Goal: Information Seeking & Learning: Understand process/instructions

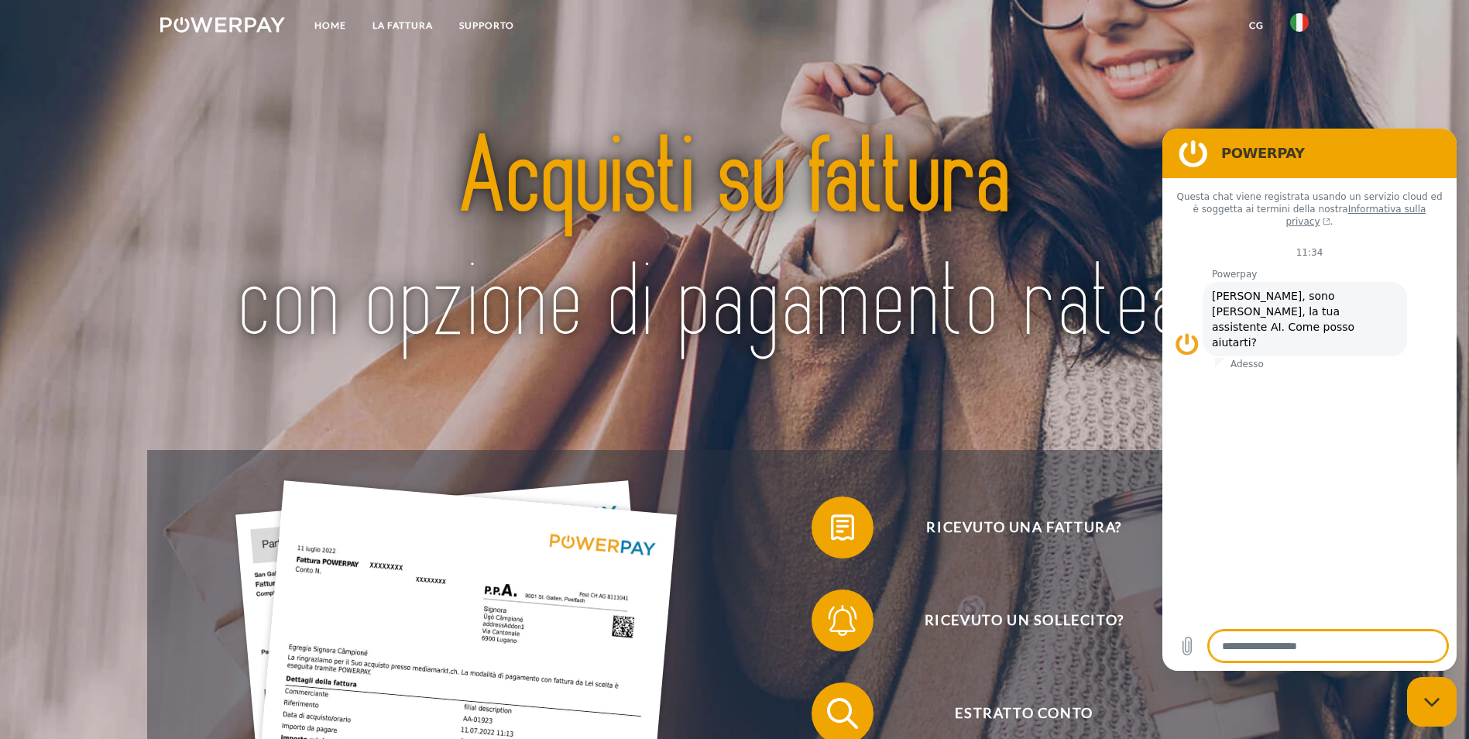
click at [1427, 692] on div "Chiudi la finestra di messaggistica" at bounding box center [1432, 701] width 46 height 46
type textarea "*"
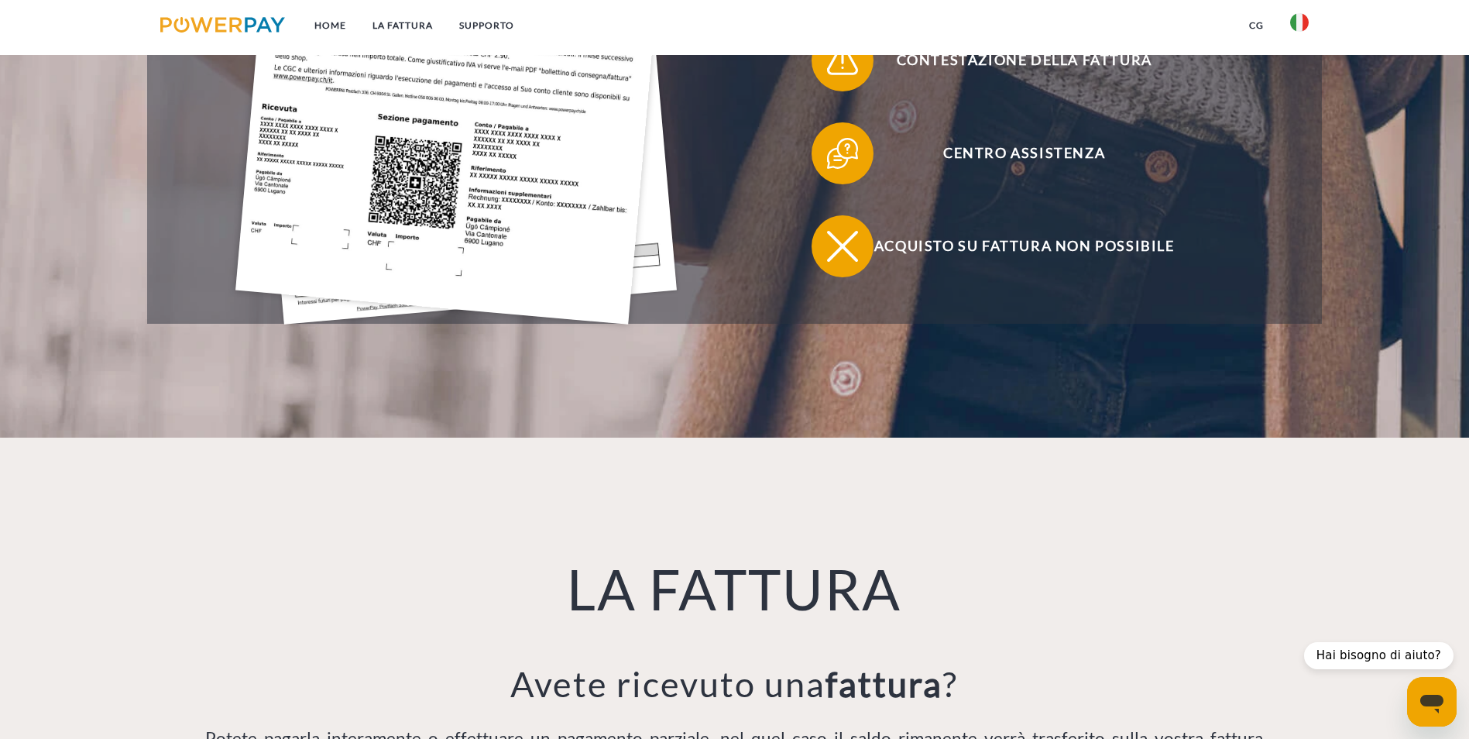
scroll to position [1007, 0]
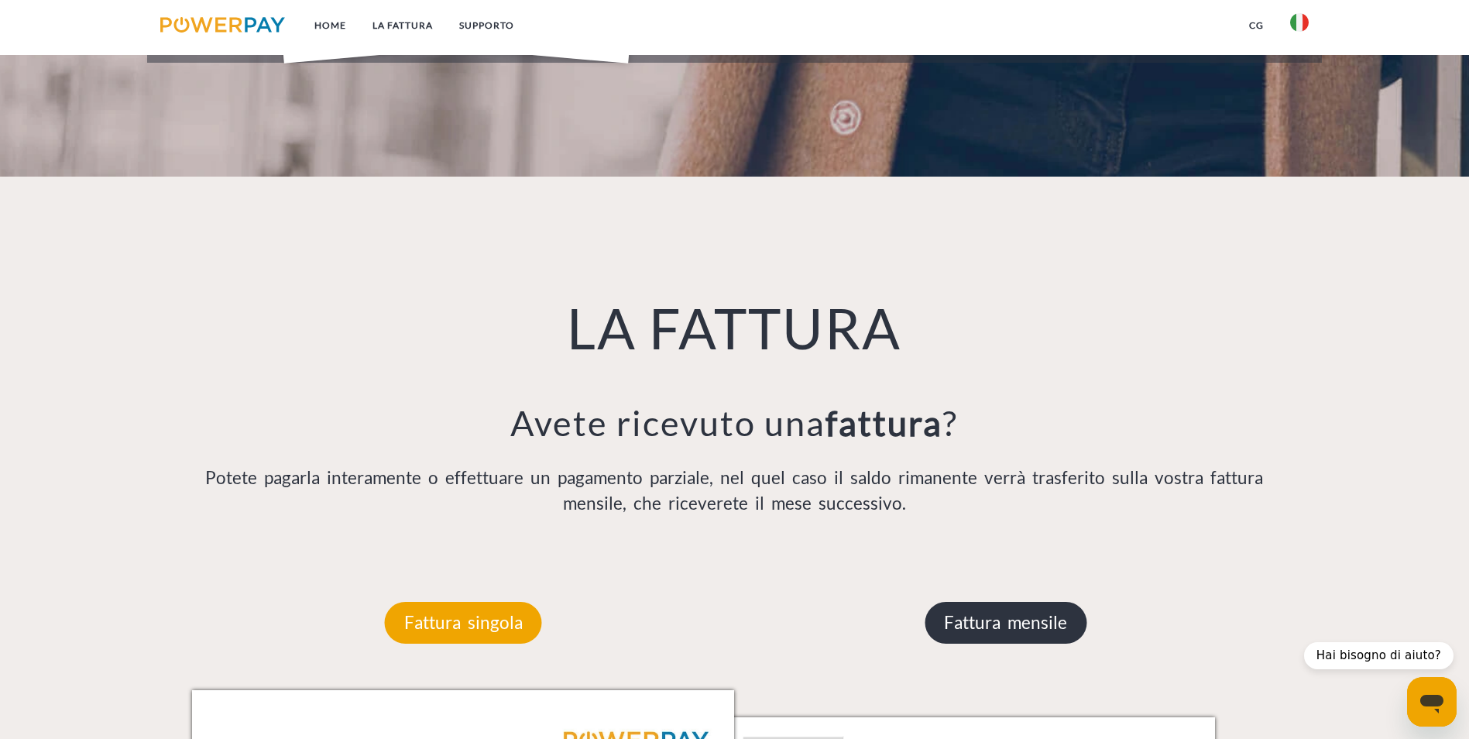
click at [1043, 602] on p "Fattura mensile" at bounding box center [1006, 623] width 162 height 42
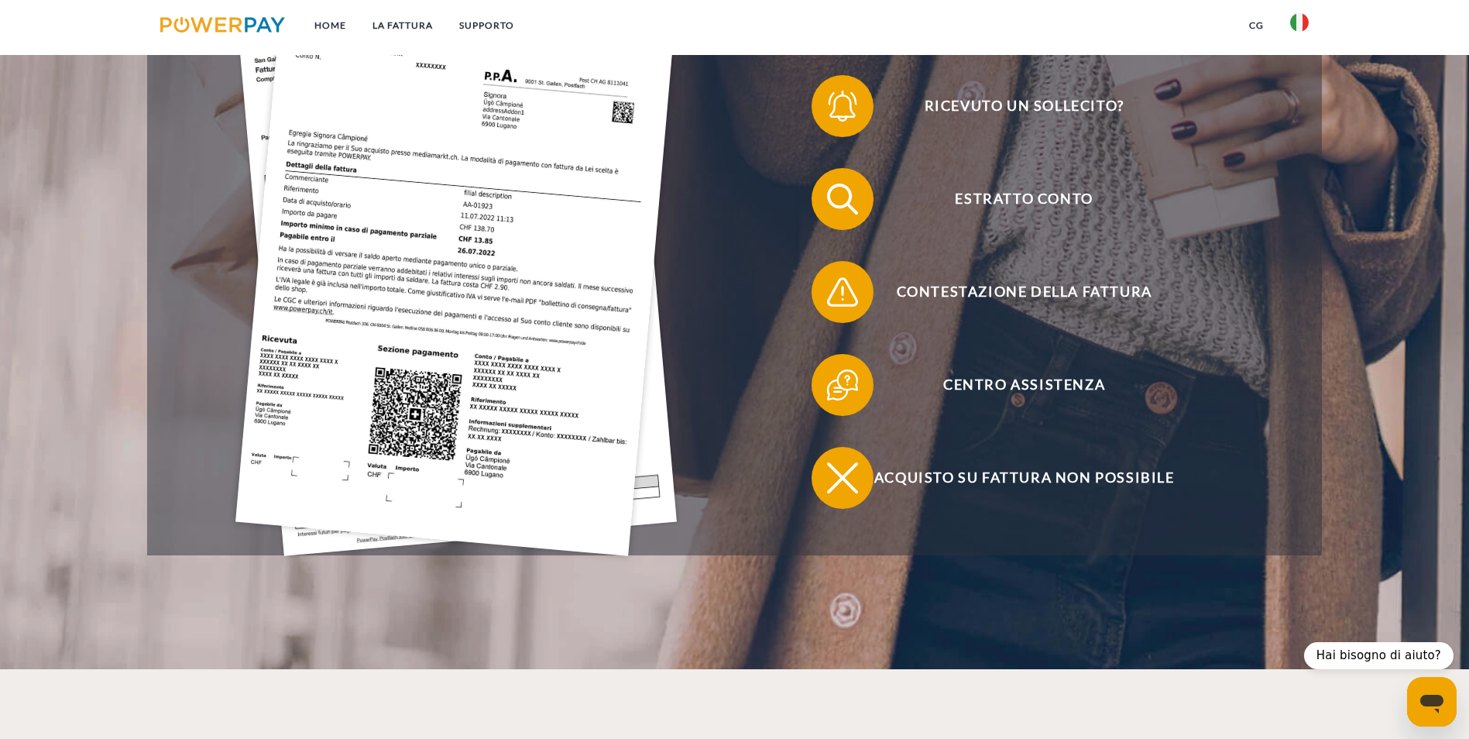
scroll to position [310, 0]
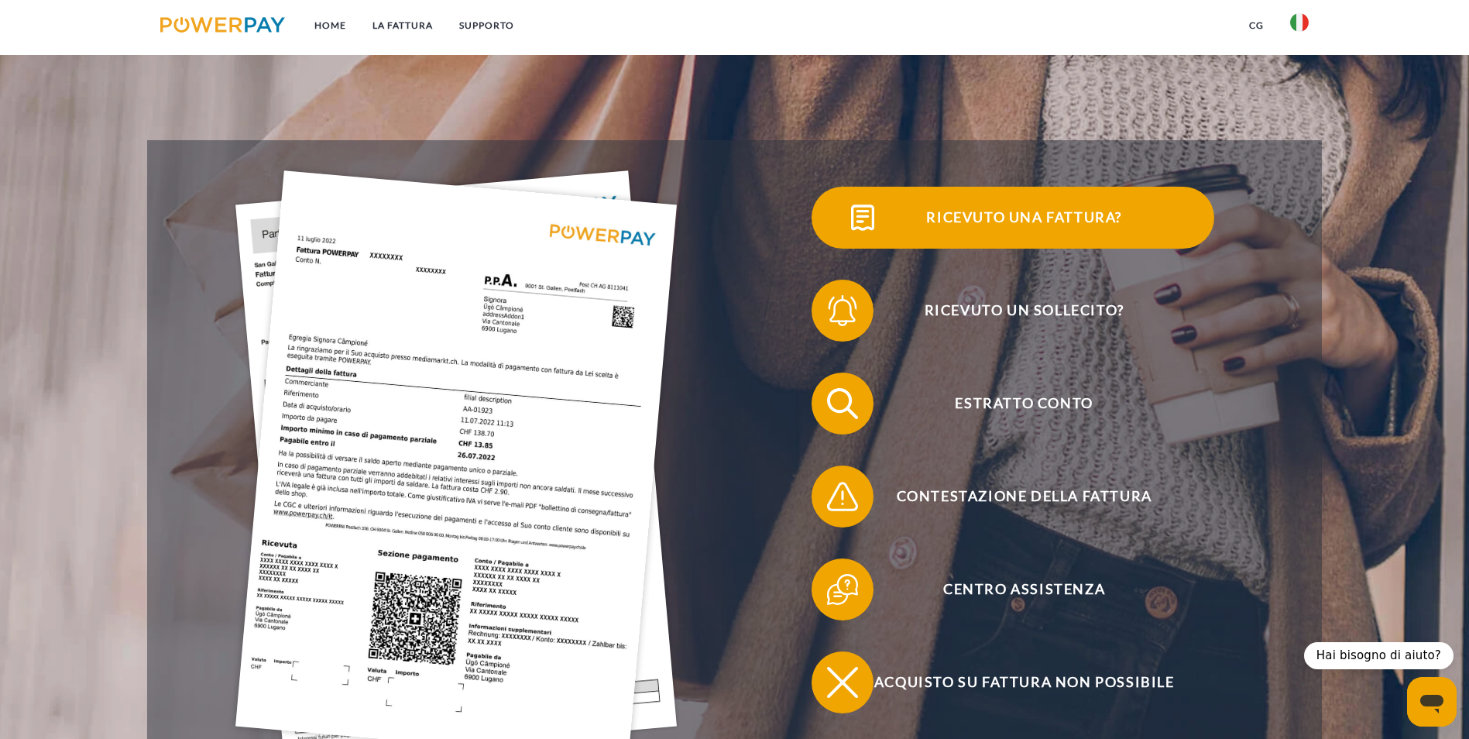
click at [834, 232] on span "Ricevuto una fattura?" at bounding box center [1023, 218] width 379 height 62
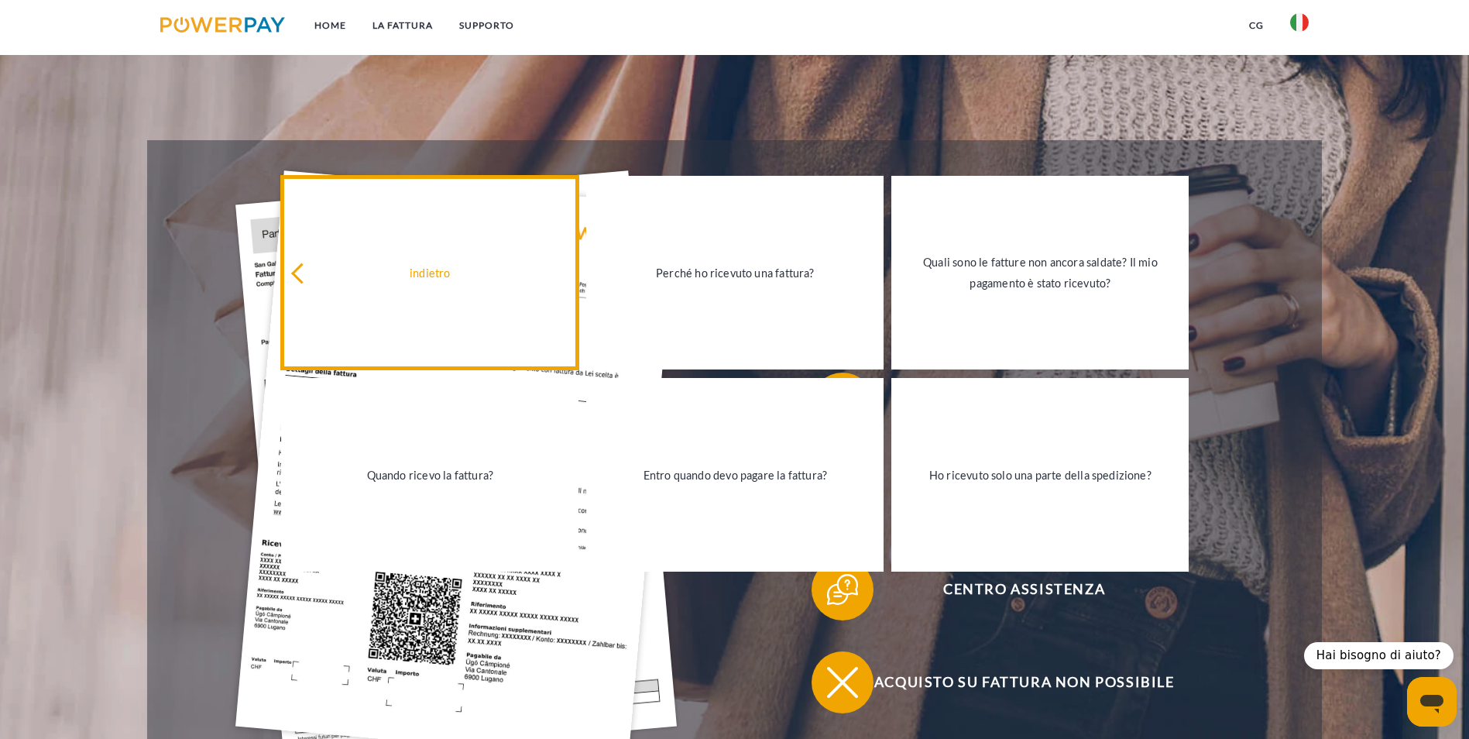
click at [304, 272] on icon at bounding box center [301, 272] width 21 height 21
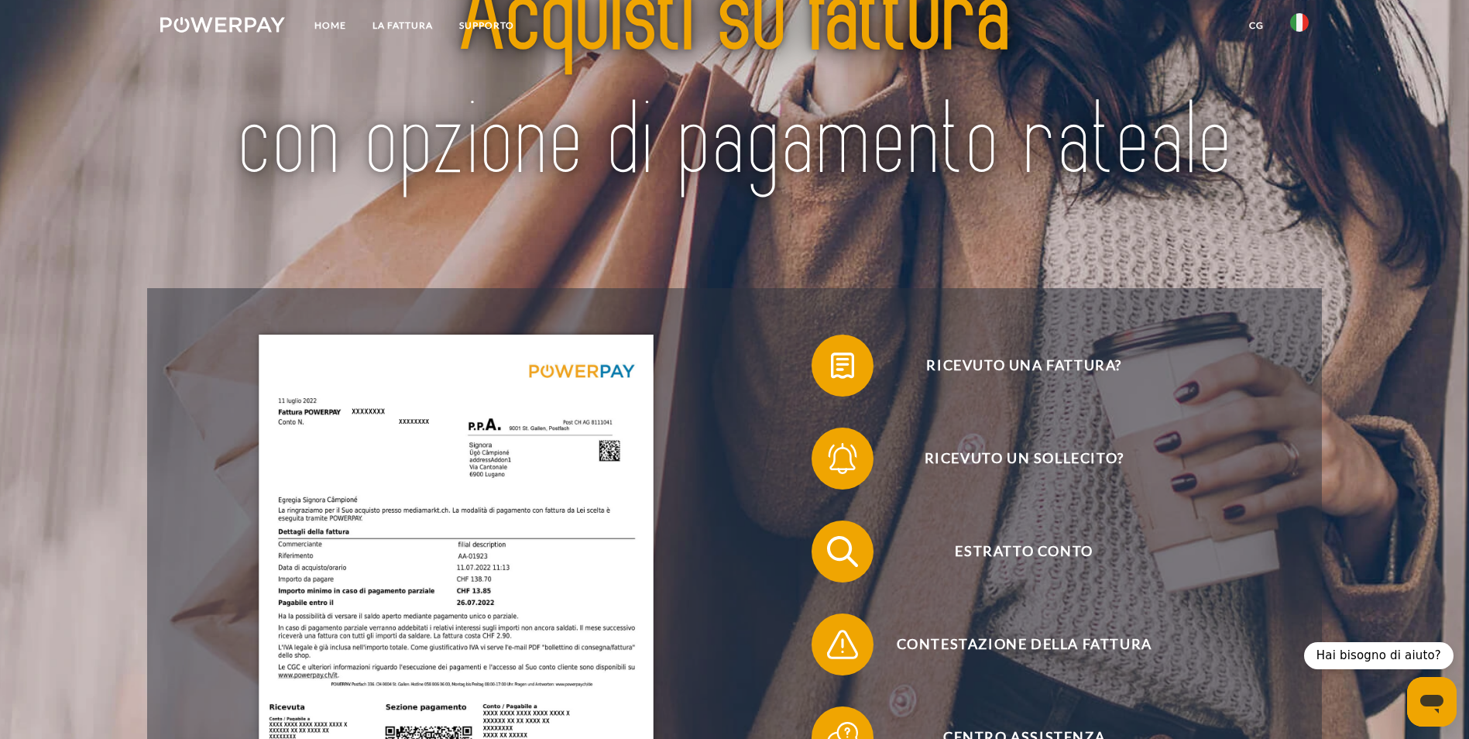
scroll to position [0, 0]
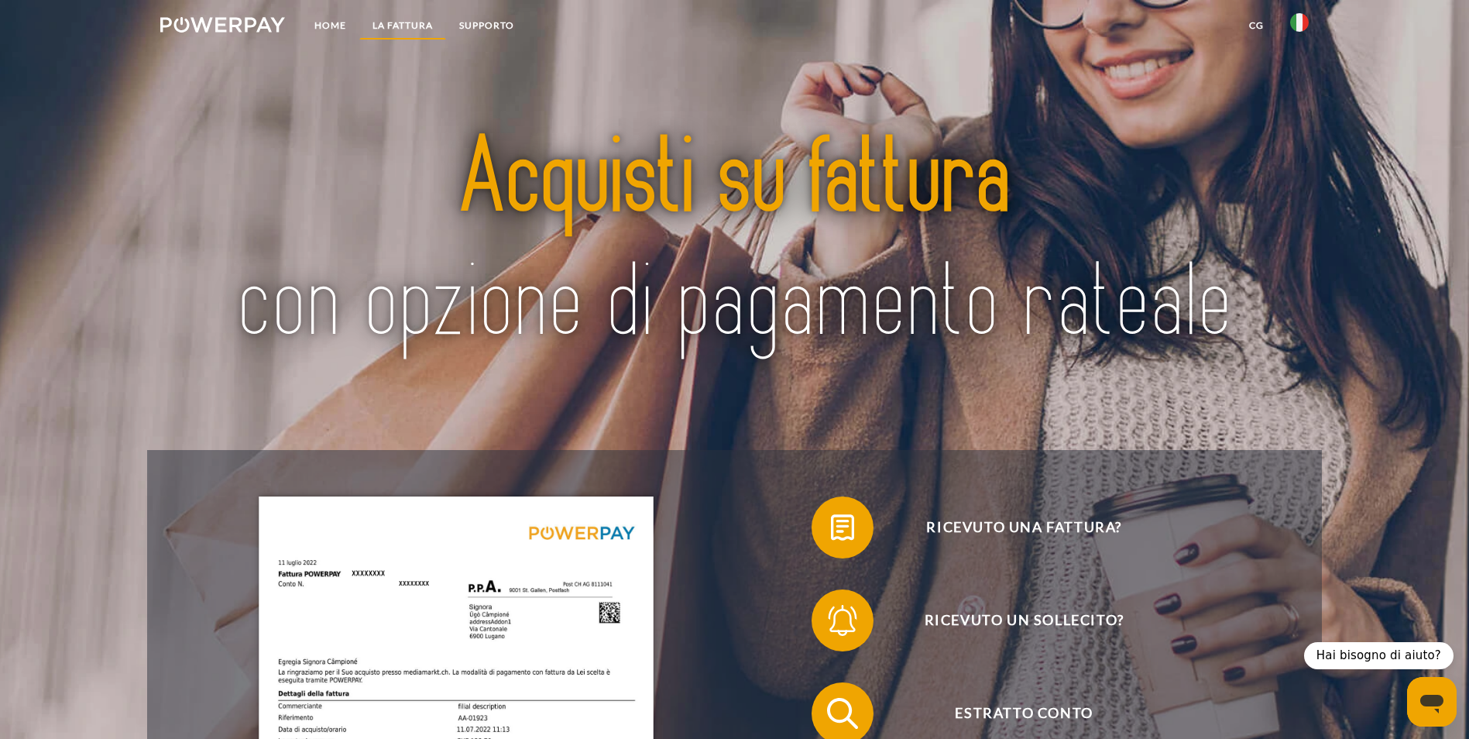
click at [403, 23] on link "LA FATTURA" at bounding box center [402, 26] width 87 height 28
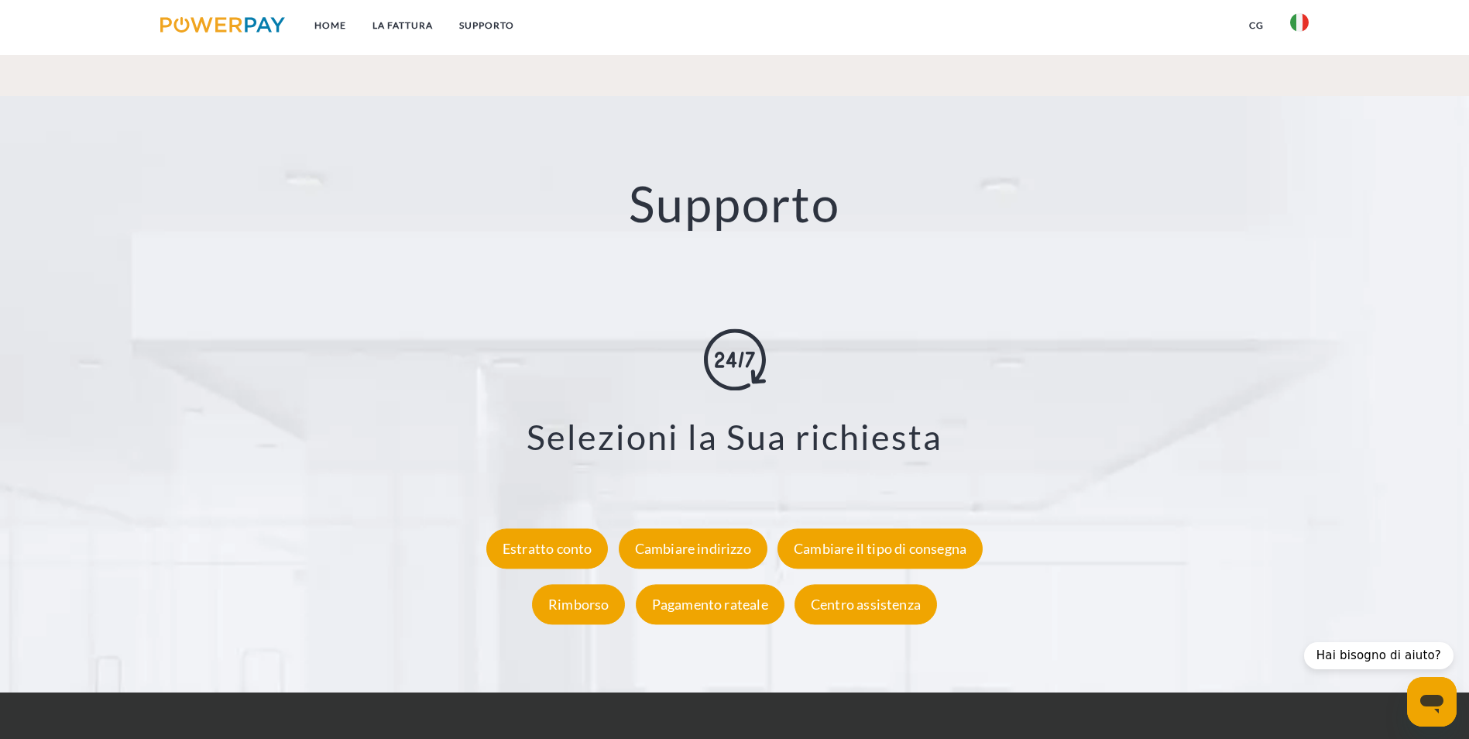
scroll to position [2797, 0]
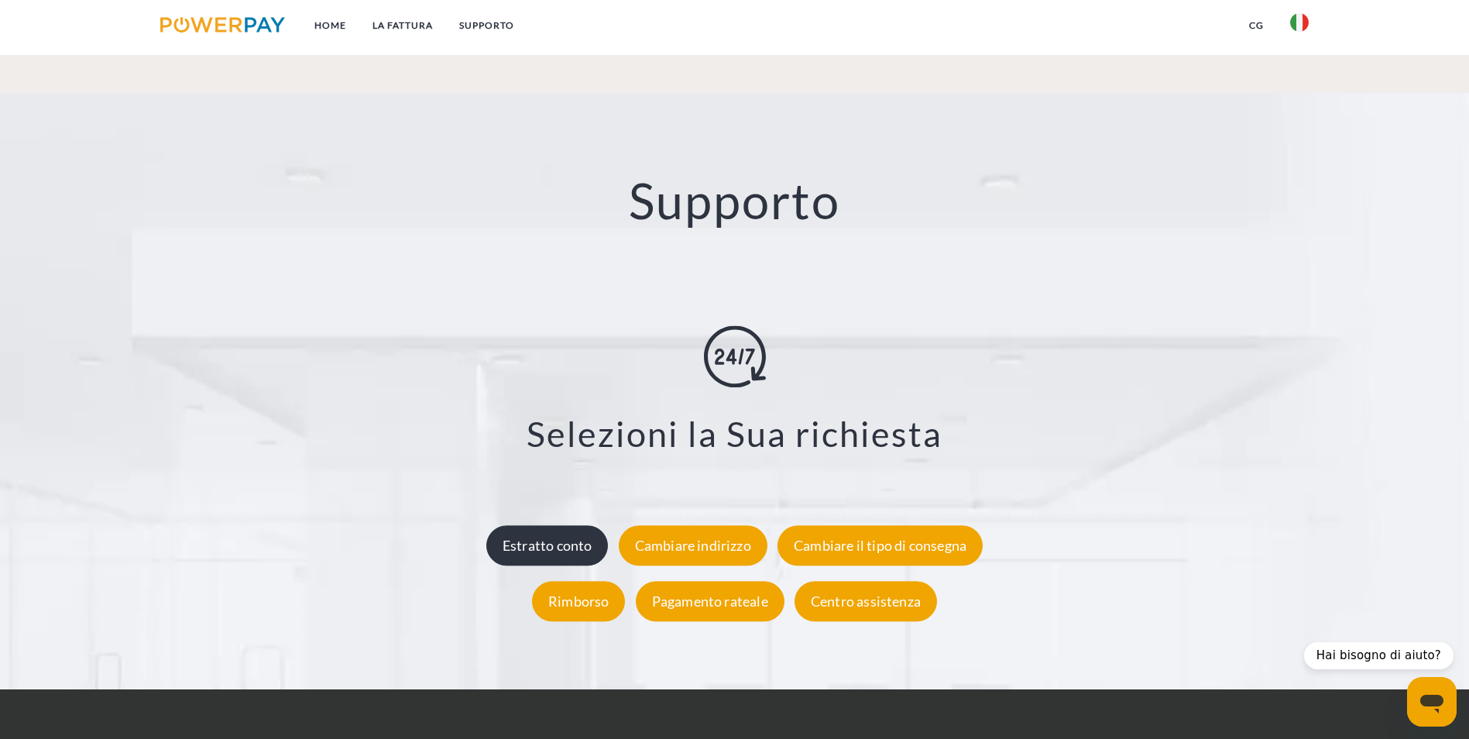
click at [547, 525] on div "Estratto conto" at bounding box center [547, 545] width 122 height 40
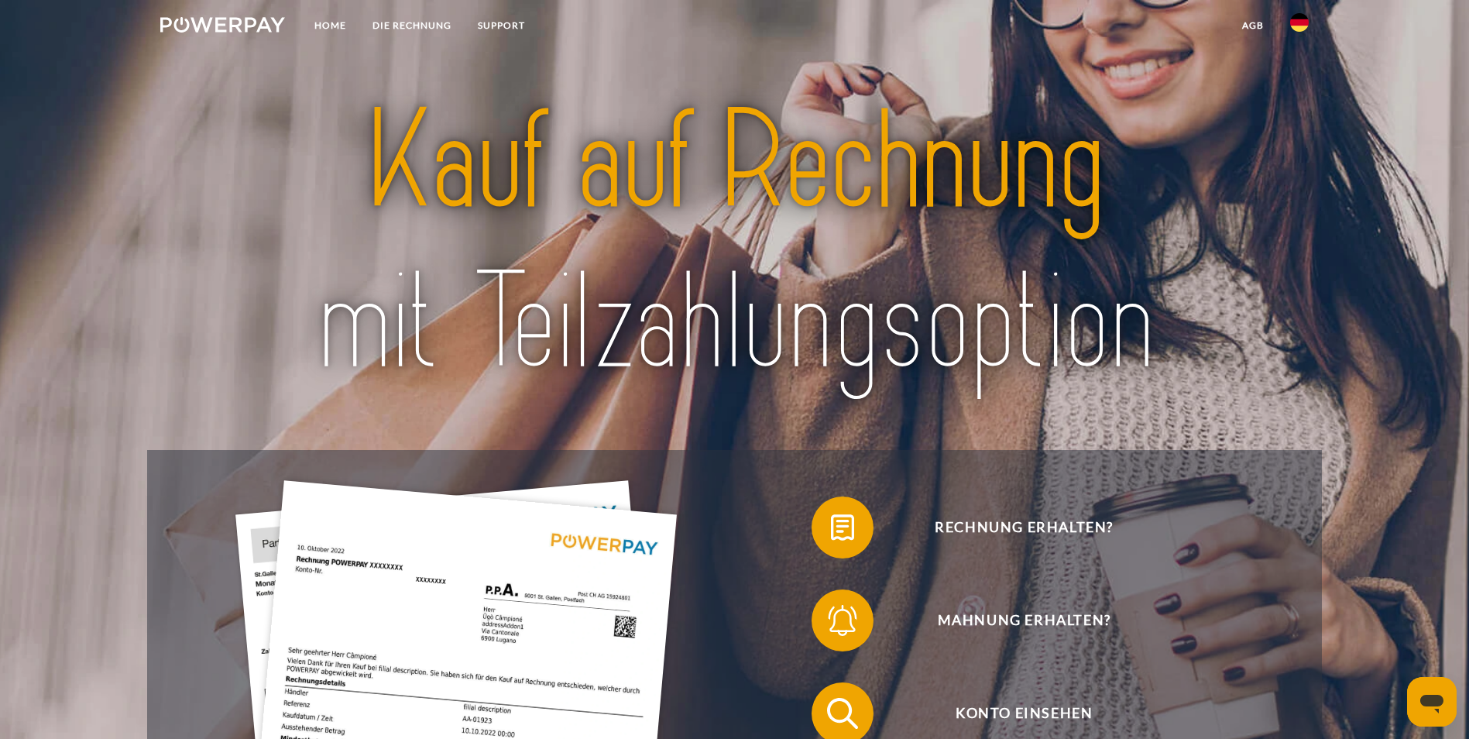
click at [1308, 26] on img at bounding box center [1299, 22] width 19 height 19
click at [1301, 113] on img at bounding box center [1299, 112] width 19 height 19
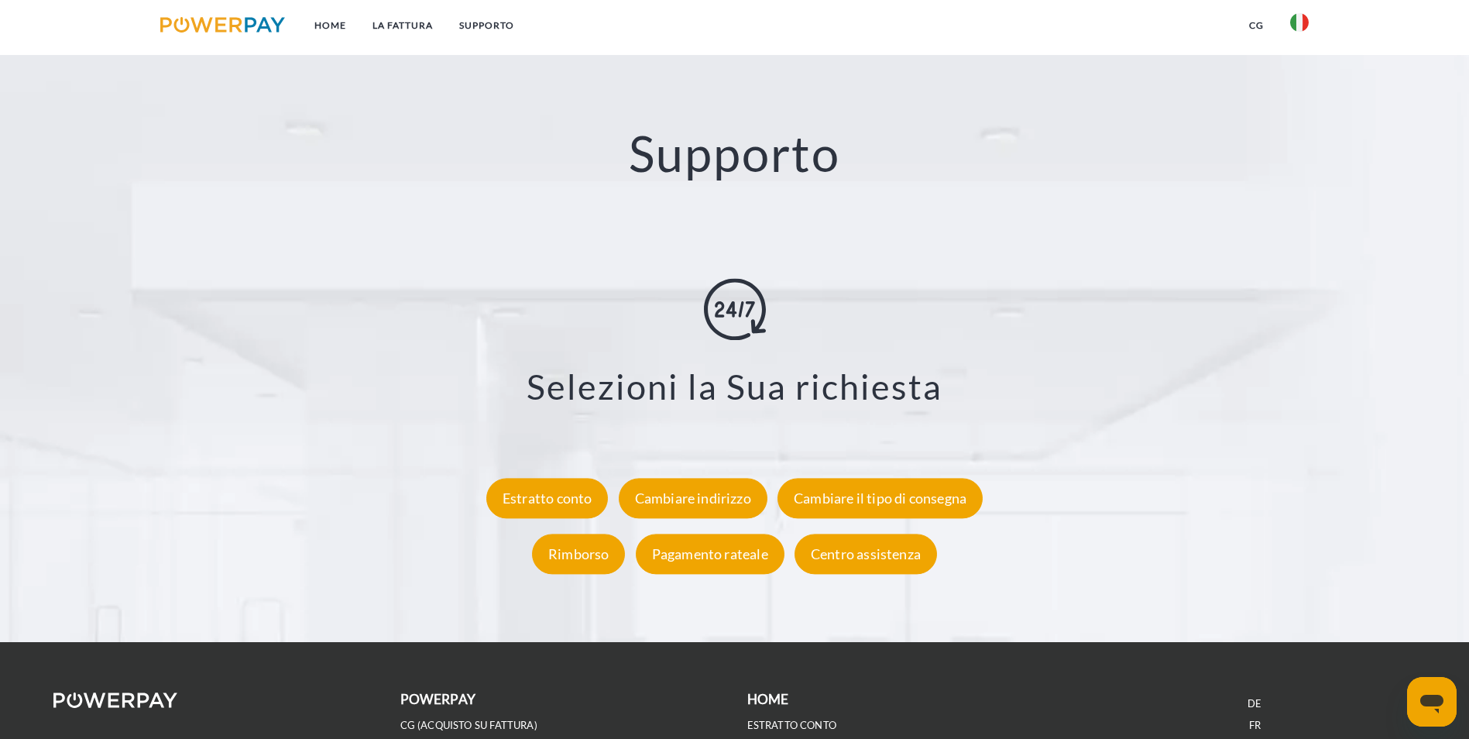
scroll to position [2845, 0]
click at [555, 477] on div "Estratto conto" at bounding box center [547, 497] width 122 height 40
